Goal: Information Seeking & Learning: Understand process/instructions

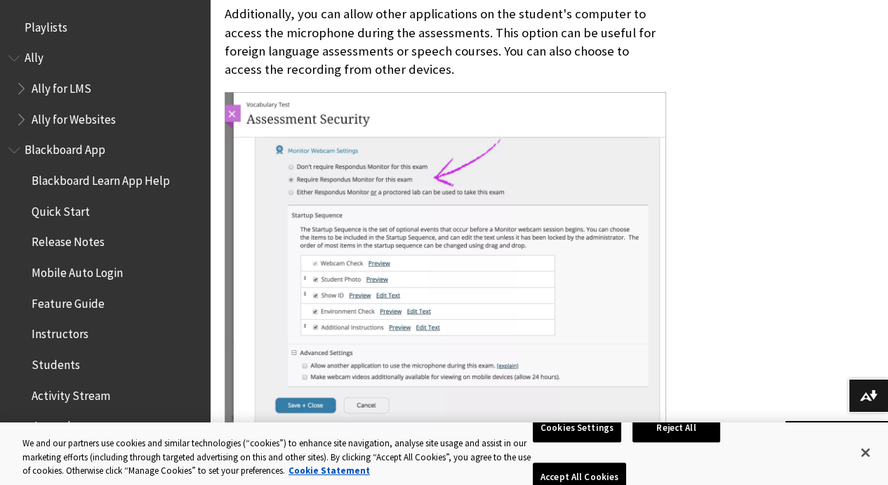
scroll to position [2911, 0]
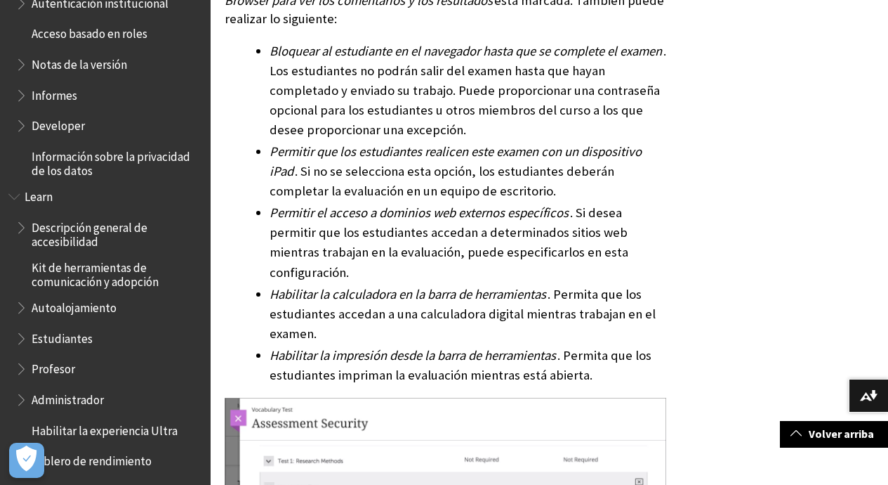
scroll to position [1018, 0]
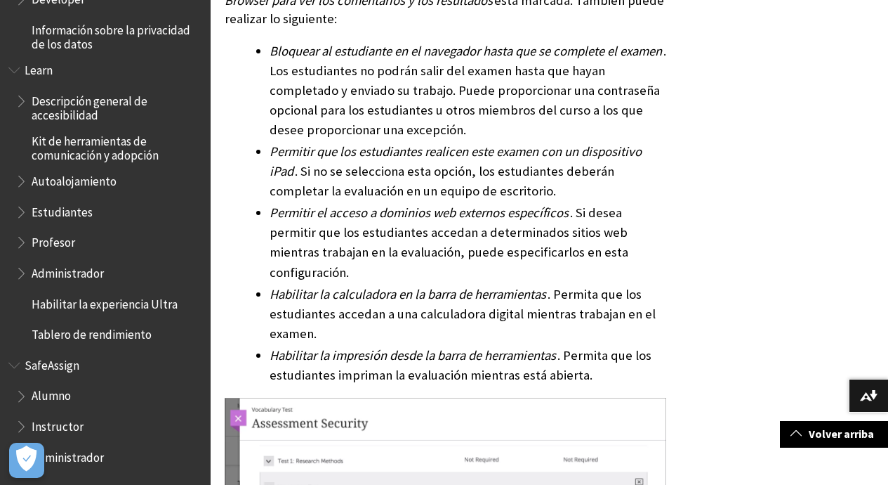
click at [59, 392] on span "Alumno" at bounding box center [51, 393] width 39 height 19
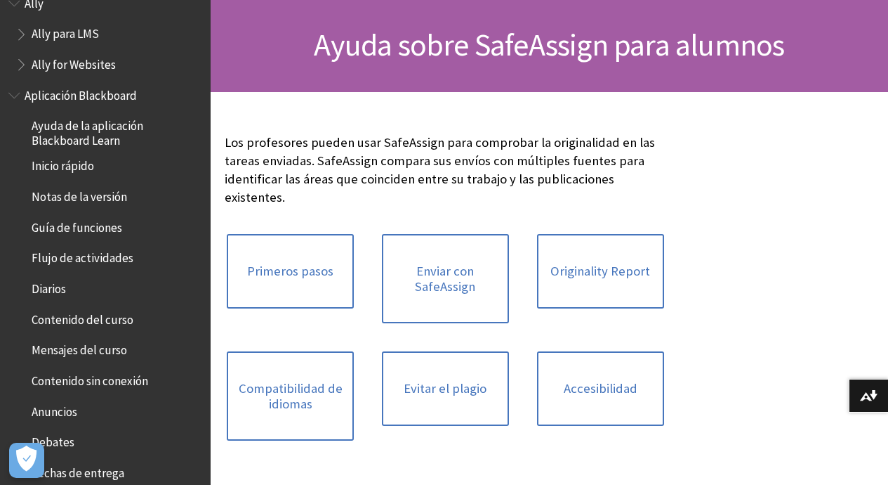
scroll to position [20, 0]
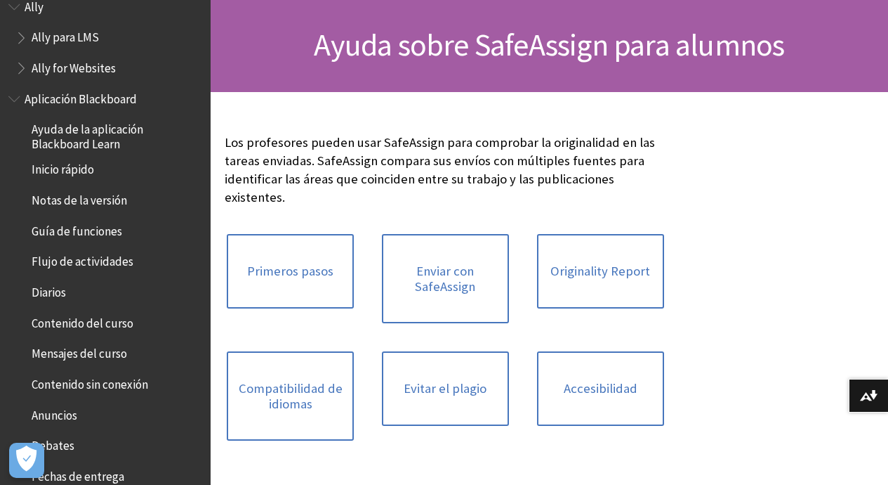
click at [65, 137] on span "Ayuda de la aplicación Blackboard Learn" at bounding box center [116, 134] width 169 height 33
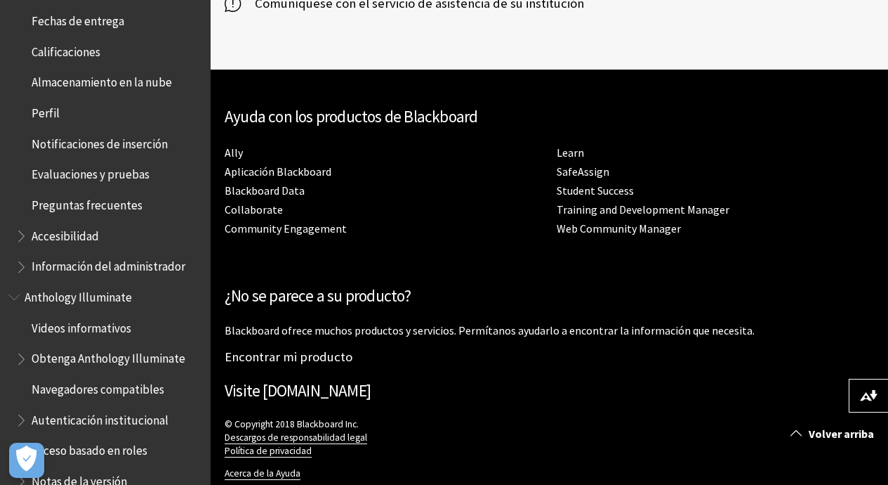
scroll to position [492, 0]
